Goal: Information Seeking & Learning: Learn about a topic

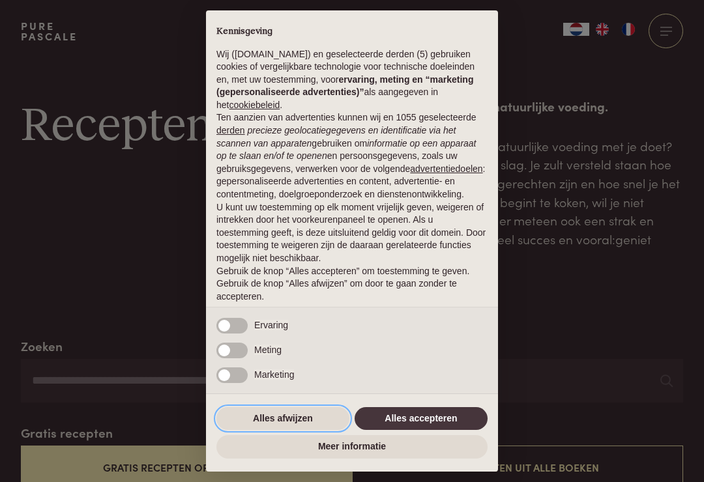
click at [251, 422] on button "Alles afwijzen" at bounding box center [282, 418] width 133 height 23
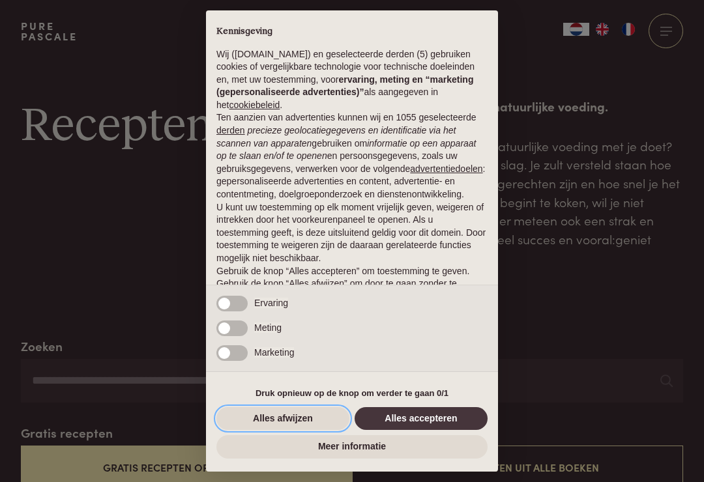
scroll to position [33, 0]
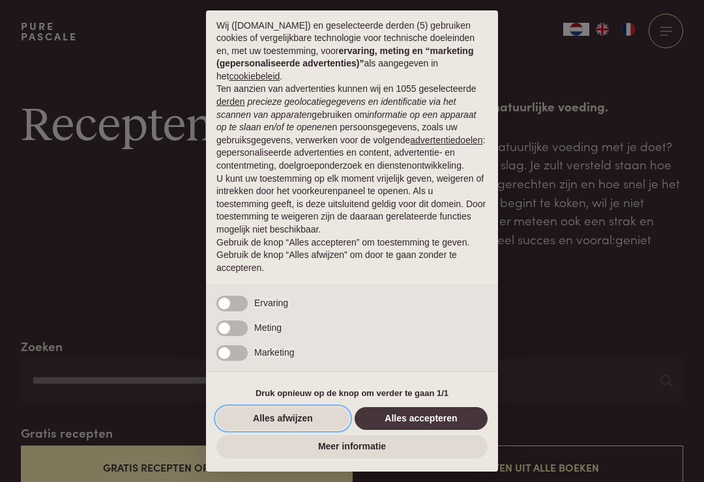
click at [253, 414] on button "Alles afwijzen" at bounding box center [282, 418] width 133 height 23
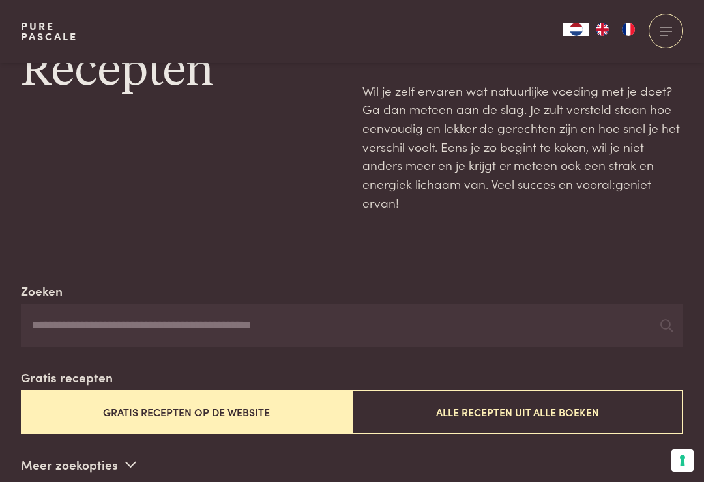
scroll to position [0, 0]
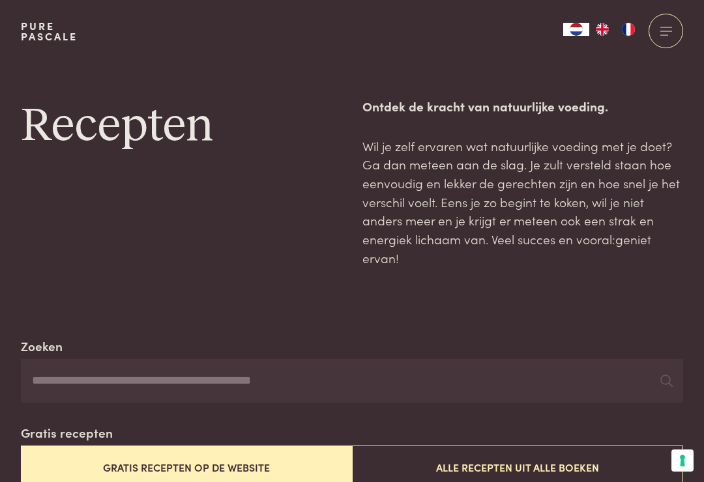
click at [164, 372] on input "Zoeken" at bounding box center [352, 381] width 662 height 44
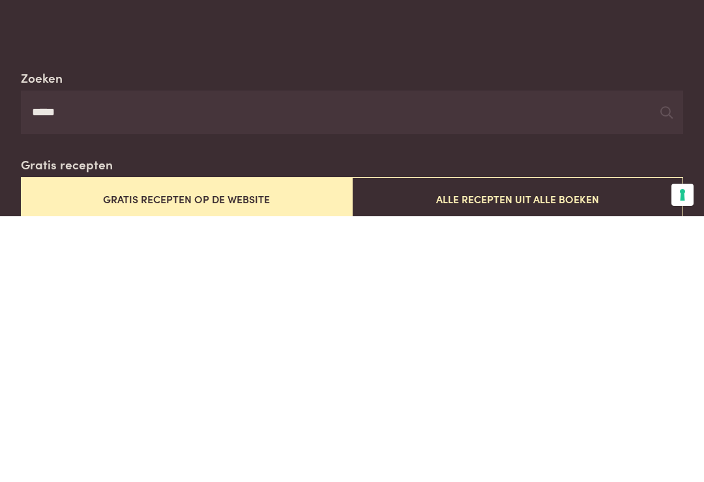
type input "*****"
click at [657, 356] on input "*****" at bounding box center [352, 378] width 662 height 44
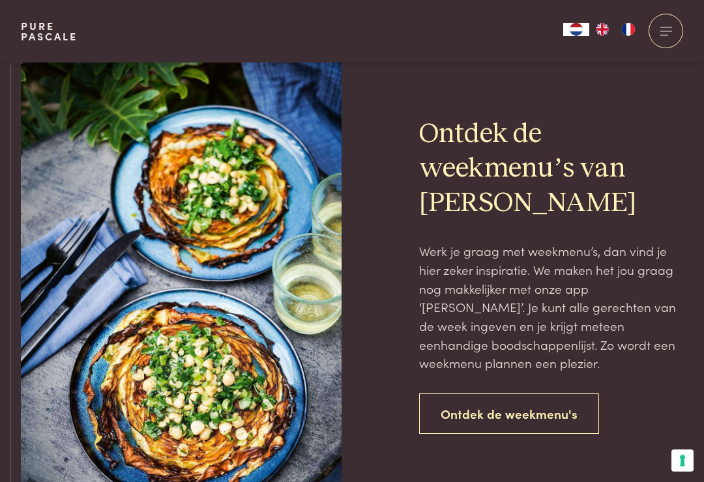
scroll to position [821, 0]
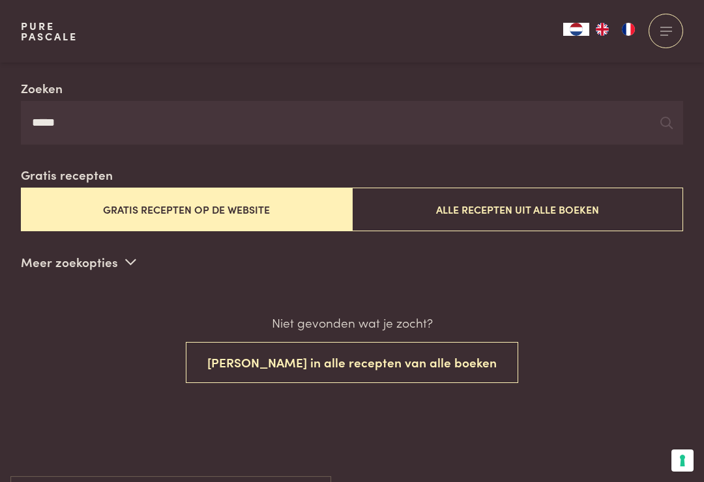
scroll to position [257, 0]
click at [142, 210] on button "Gratis recepten op de website" at bounding box center [186, 210] width 331 height 44
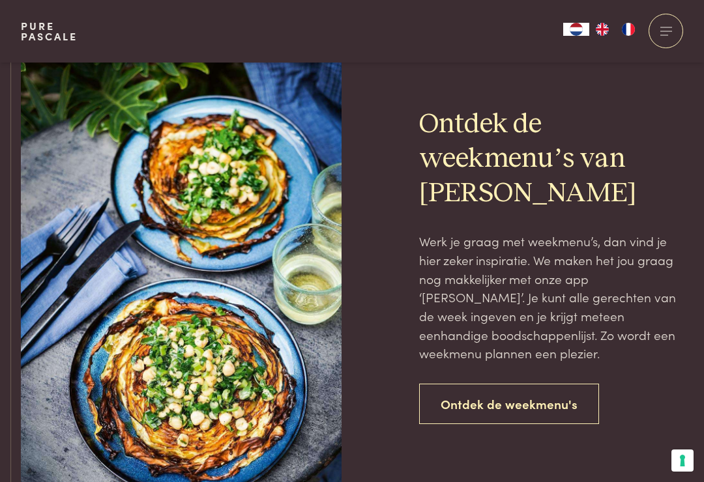
scroll to position [715, 0]
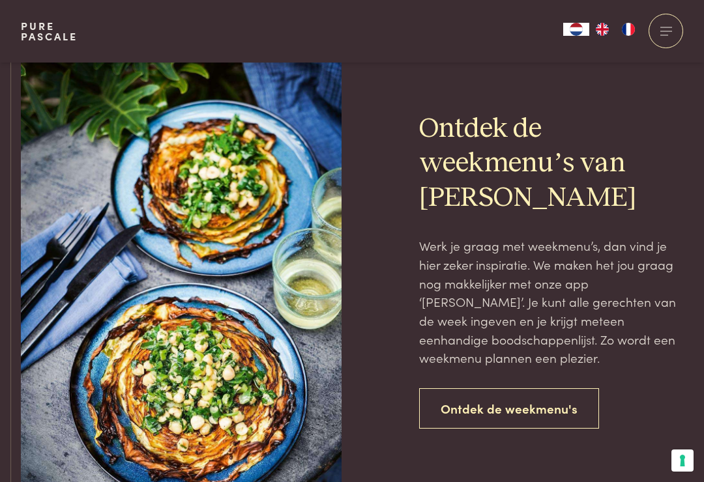
click at [448, 399] on link "Ontdek de weekmenu's" at bounding box center [509, 408] width 180 height 41
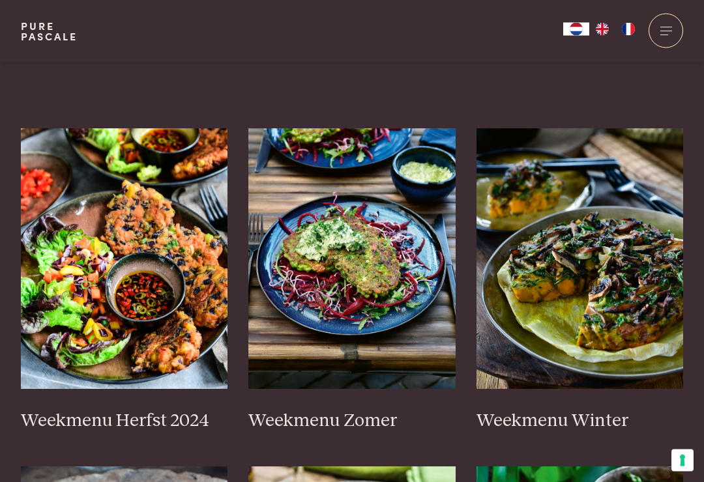
scroll to position [288, 0]
click at [118, 346] on img at bounding box center [124, 258] width 207 height 261
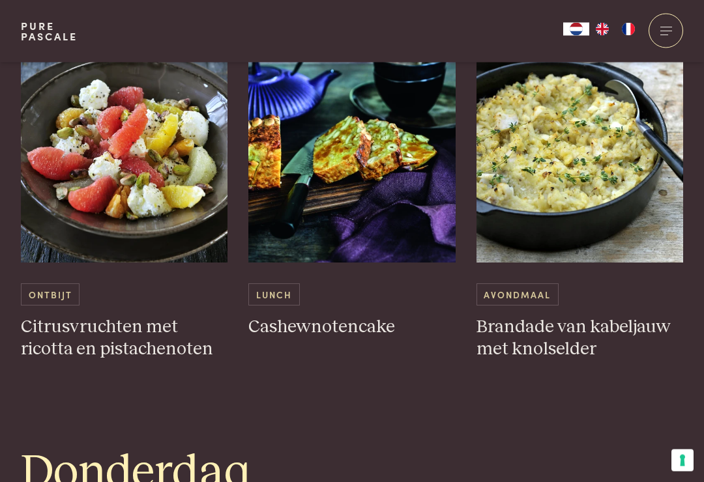
scroll to position [1819, 0]
click at [513, 327] on h3 "Brandade van kabeljauw met knolselder" at bounding box center [579, 338] width 207 height 45
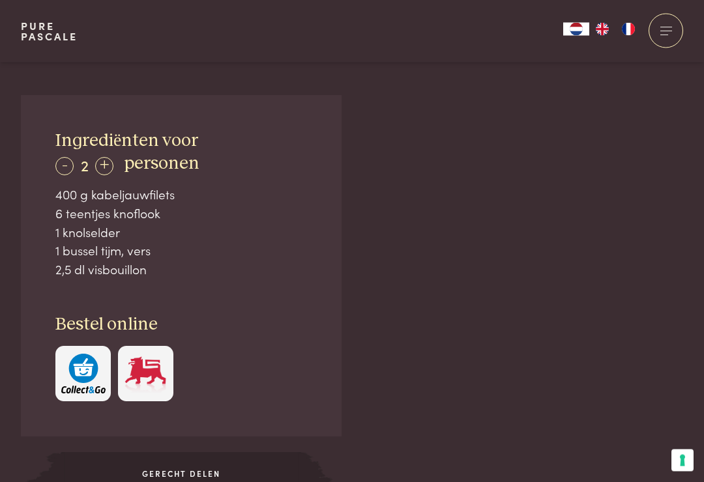
scroll to position [777, 0]
click at [57, 163] on div "-" at bounding box center [64, 166] width 18 height 18
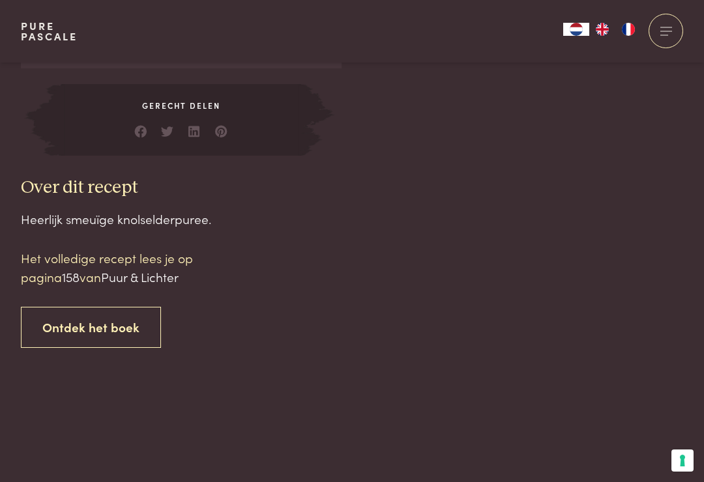
scroll to position [1145, 0]
click at [124, 253] on p "Het volledige recept lees je op pagina 158 van [PERSON_NAME] & Lichter" at bounding box center [132, 268] width 222 height 37
